Goal: Task Accomplishment & Management: Use online tool/utility

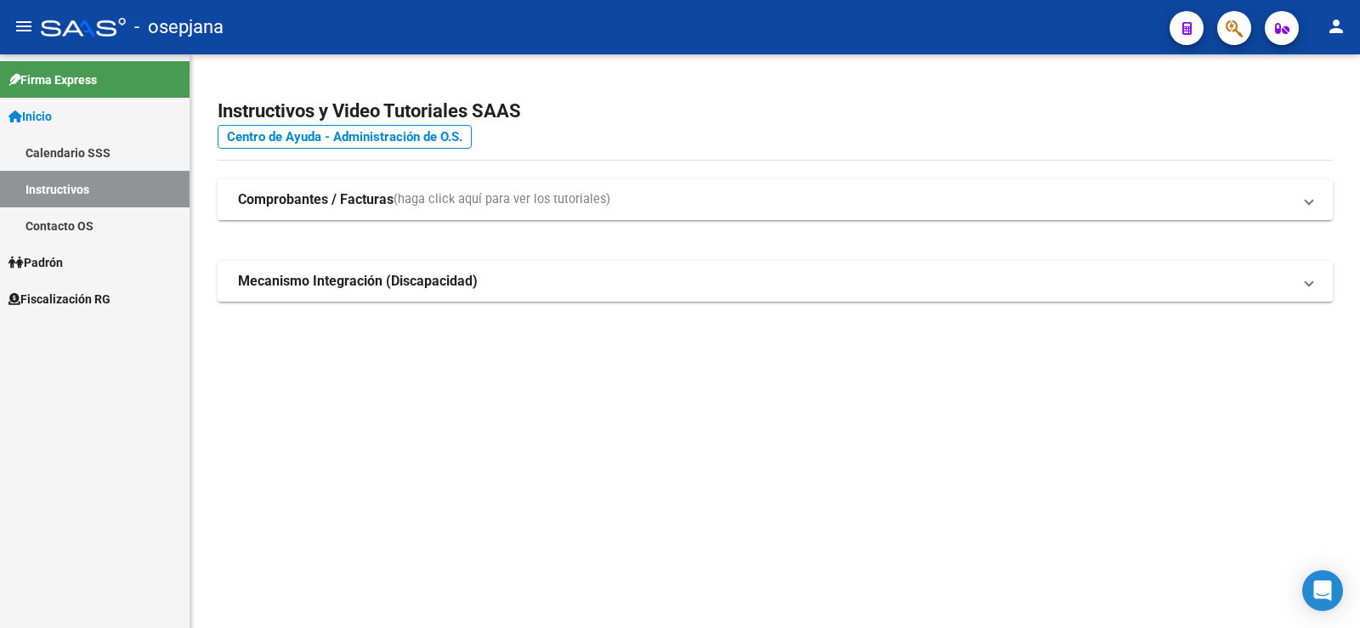
click at [45, 301] on span "Fiscalización RG" at bounding box center [60, 299] width 102 height 19
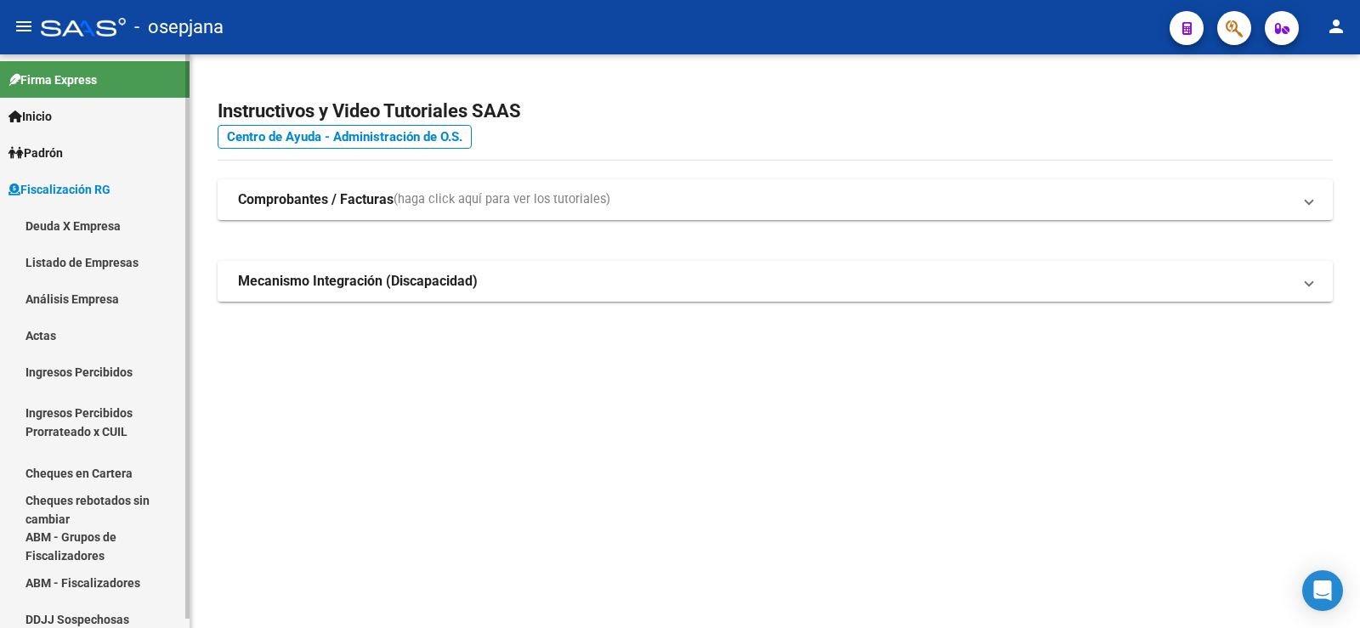
click at [65, 299] on link "Análisis Empresa" at bounding box center [95, 299] width 190 height 37
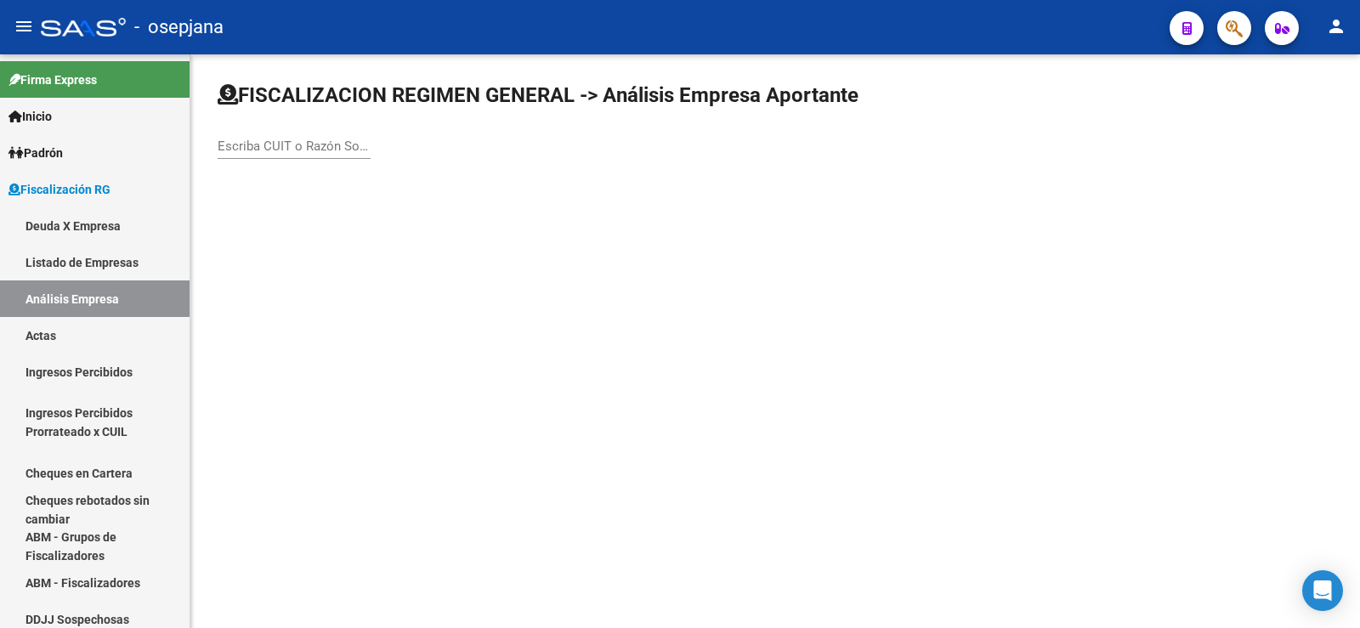
click at [278, 155] on div "Escriba CUIT o Razón Social para buscar" at bounding box center [294, 140] width 153 height 37
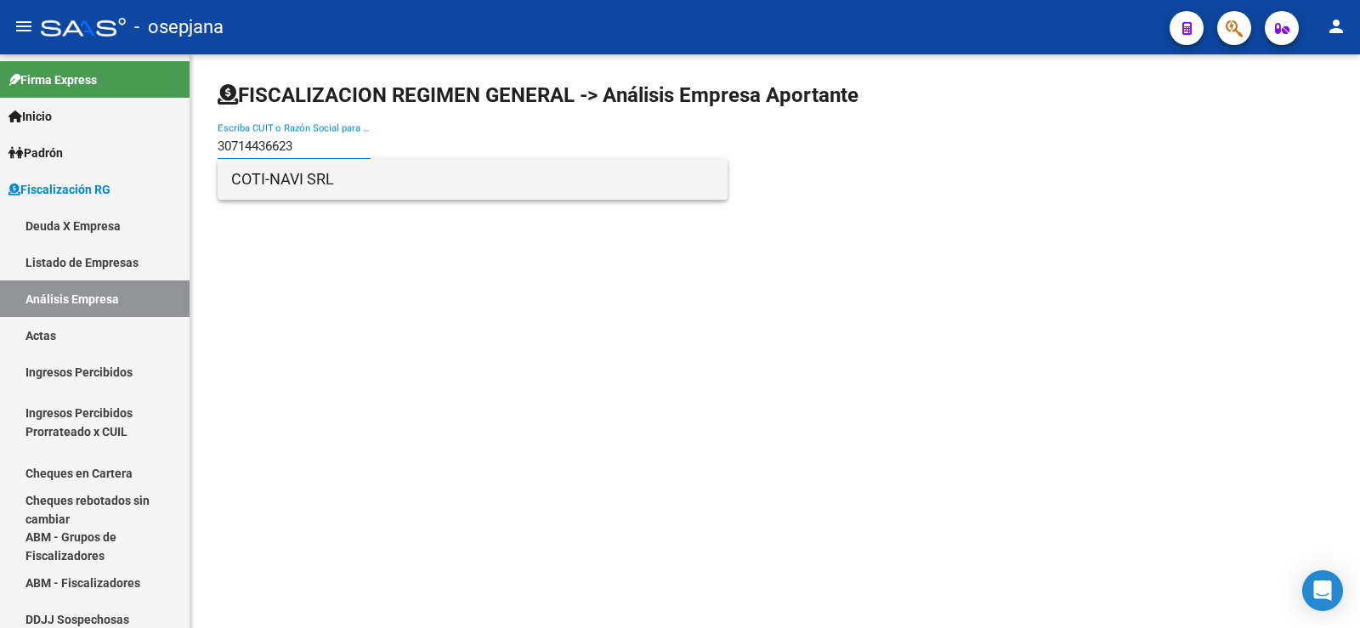
type input "30714436623"
click at [266, 182] on span "COTI-NAVI SRL" at bounding box center [472, 179] width 483 height 41
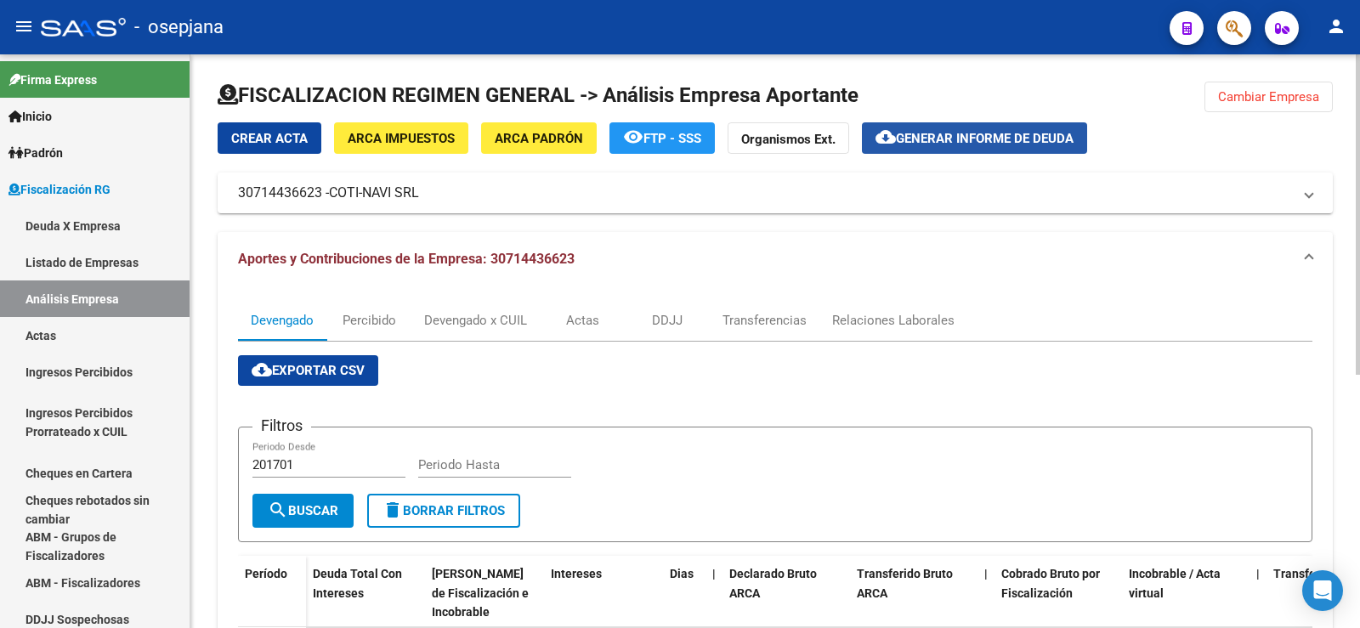
click at [966, 134] on span "Generar informe de deuda" at bounding box center [985, 138] width 178 height 15
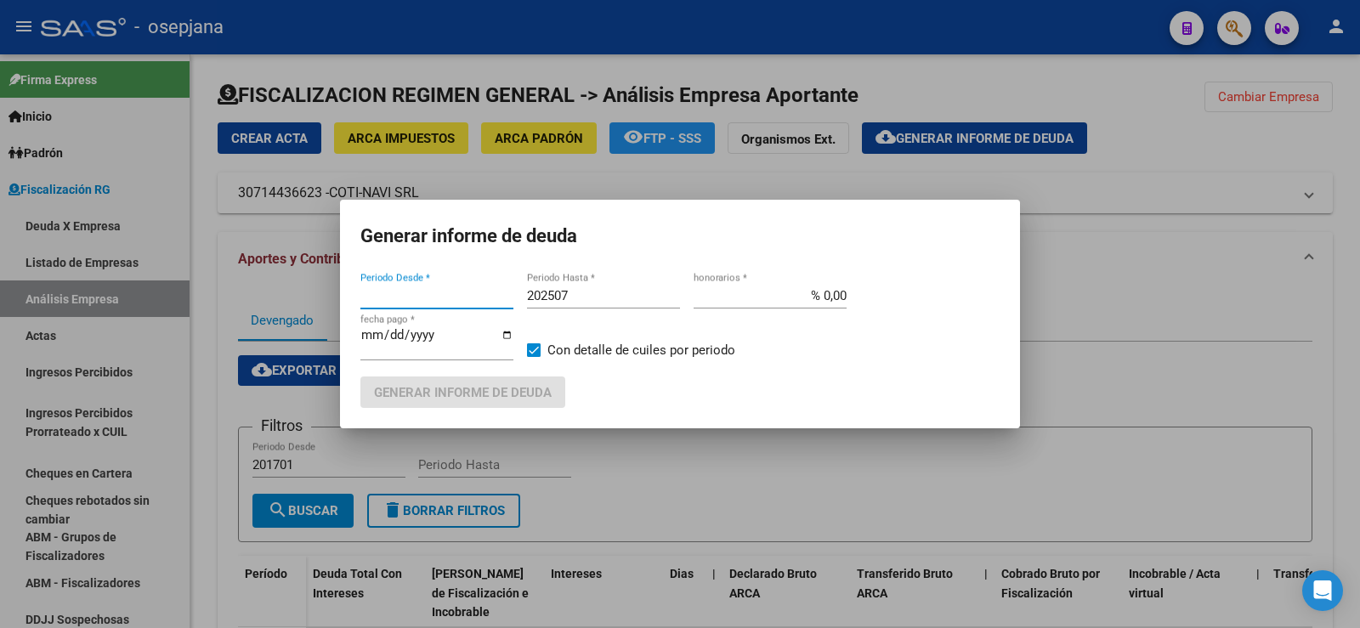
type input "202501"
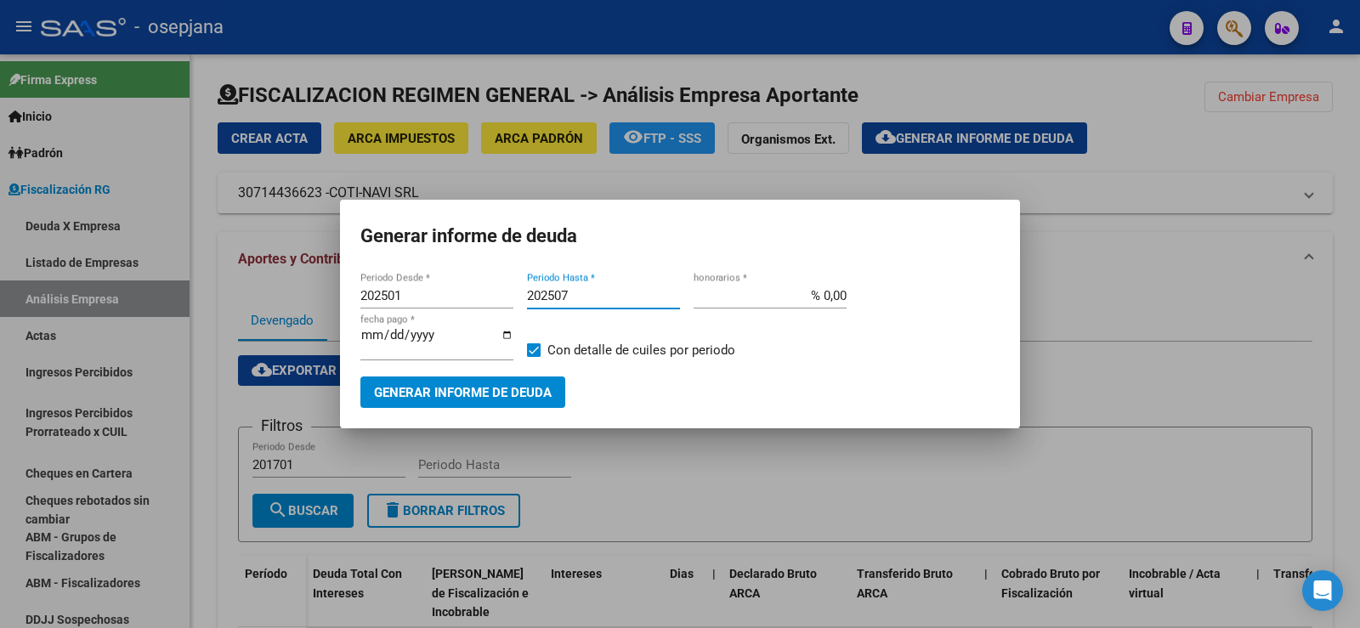
click at [571, 295] on input "202507" at bounding box center [603, 295] width 153 height 15
type input "202509"
click at [832, 287] on div "% 0,00 honorarios *" at bounding box center [770, 296] width 153 height 26
drag, startPoint x: 832, startPoint y: 287, endPoint x: 833, endPoint y: 297, distance: 10.2
click at [833, 297] on div "% 0,00 honorarios *" at bounding box center [770, 296] width 153 height 26
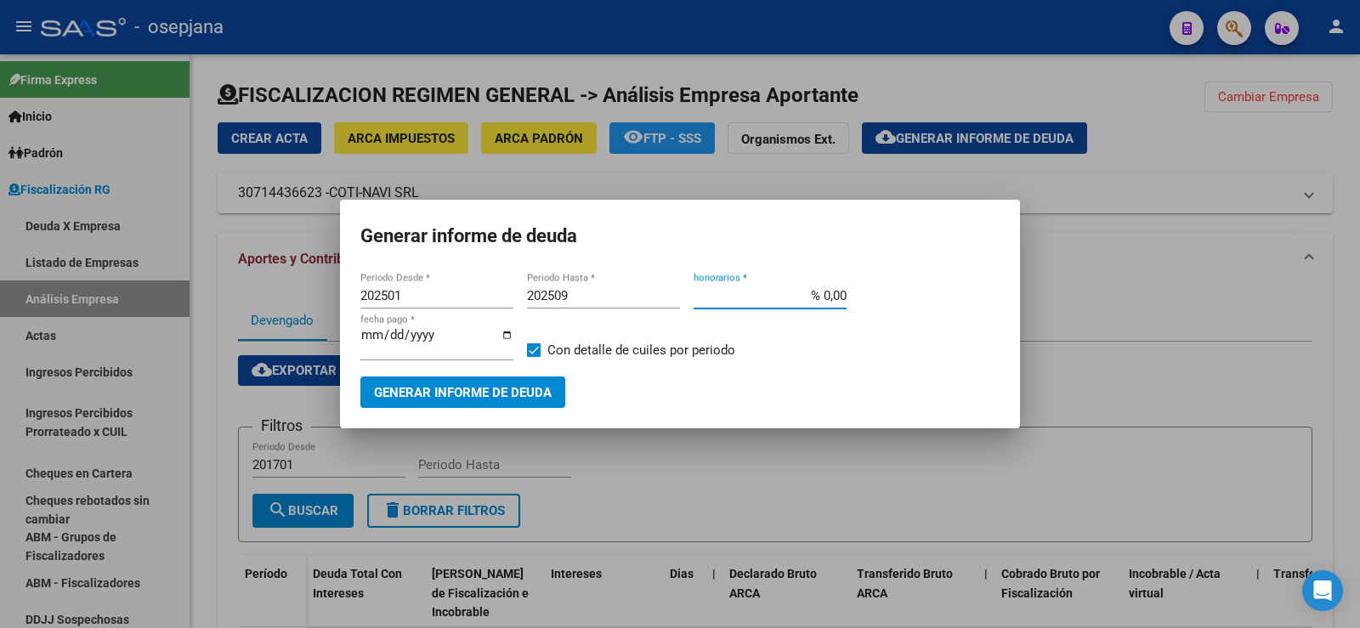
click at [833, 297] on input "% 0,00" at bounding box center [770, 295] width 153 height 15
type input "% 10,00"
click at [389, 340] on input "[DATE]" at bounding box center [436, 341] width 153 height 27
type input "[DATE]"
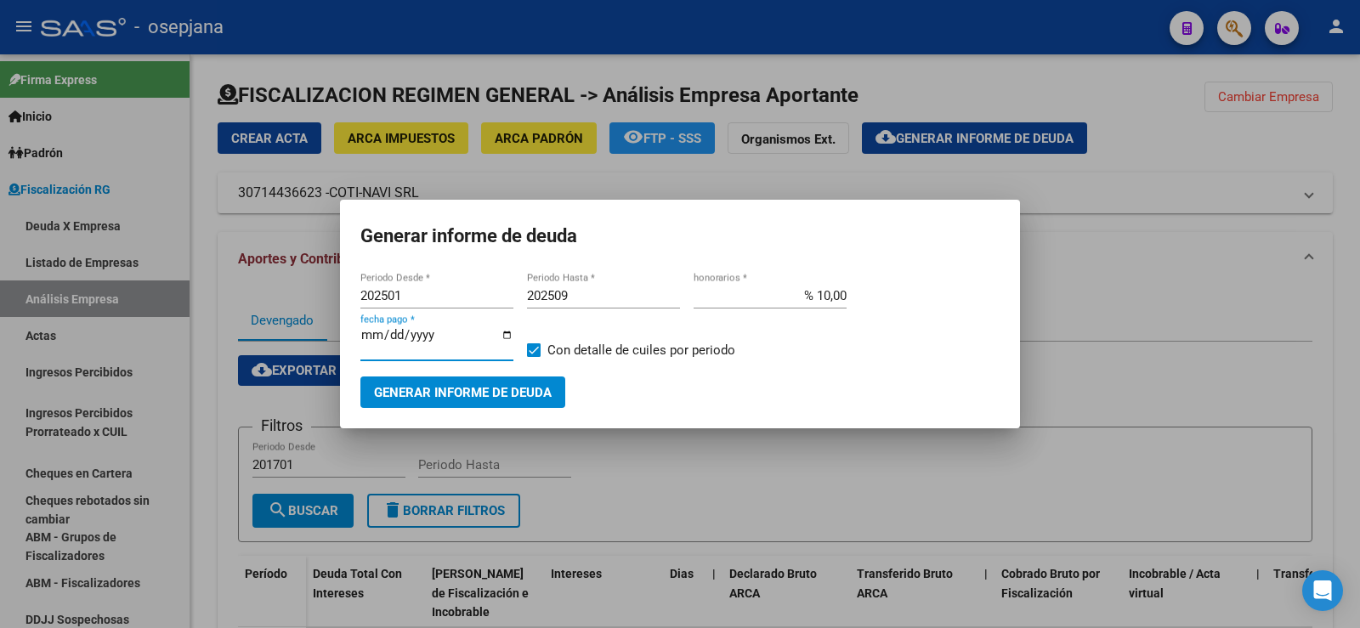
click at [457, 386] on span "Generar informe de deuda" at bounding box center [463, 392] width 178 height 15
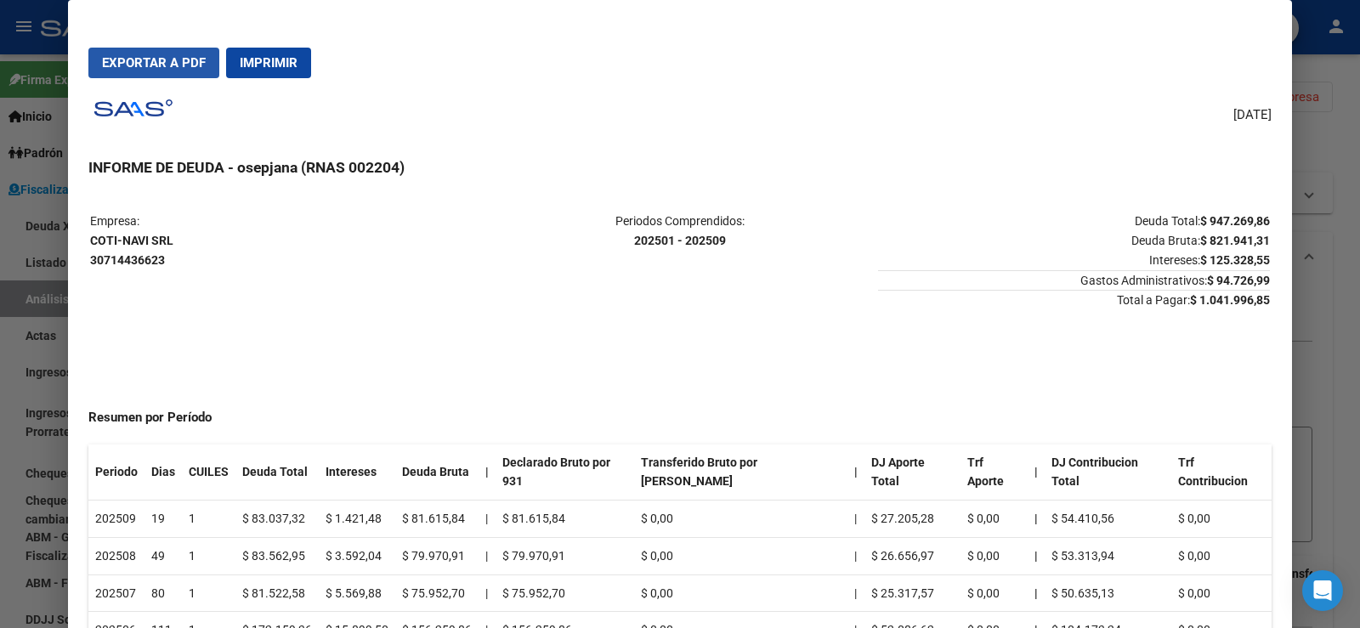
click at [157, 60] on span "Exportar a PDF" at bounding box center [154, 62] width 104 height 15
